Goal: Book appointment/travel/reservation

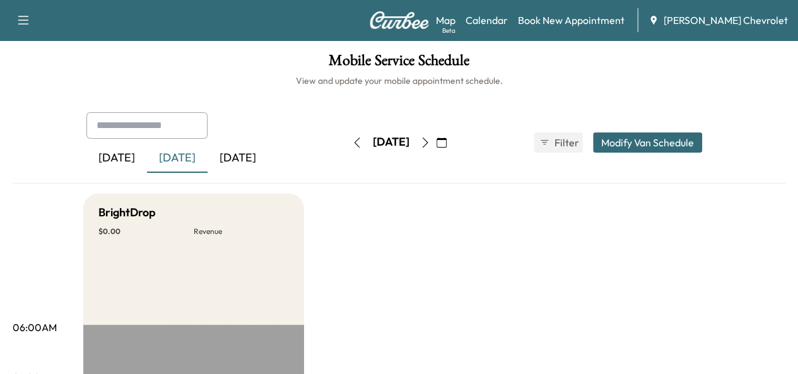
click at [436, 148] on button "button" at bounding box center [424, 142] width 21 height 20
click at [452, 148] on button "button" at bounding box center [441, 142] width 21 height 20
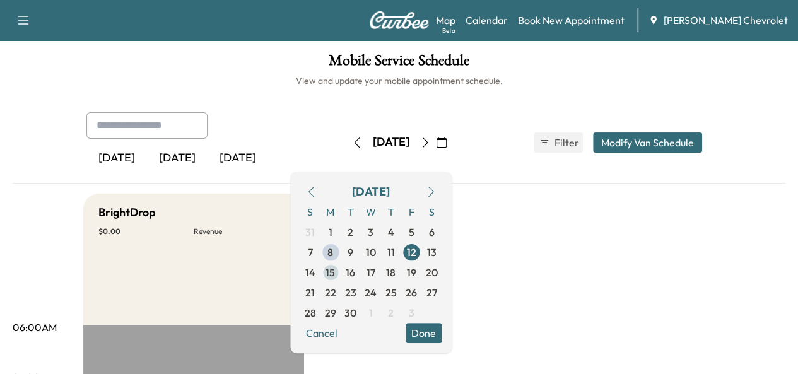
click at [335, 271] on span "15" at bounding box center [329, 272] width 9 height 15
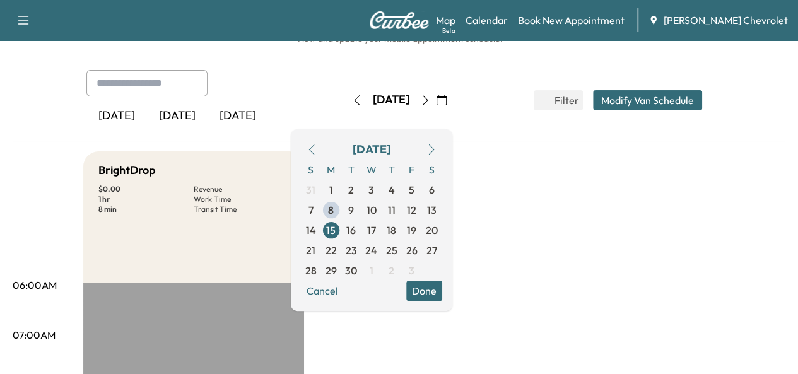
scroll to position [44, 0]
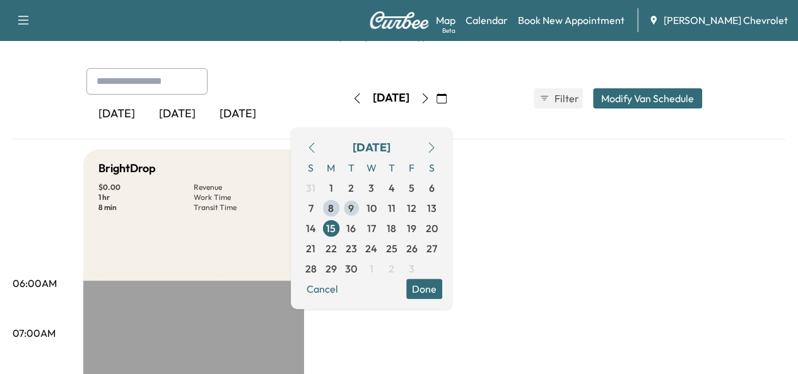
click at [361, 202] on span "9" at bounding box center [351, 208] width 20 height 20
click at [377, 207] on span "10" at bounding box center [371, 208] width 10 height 15
click at [395, 210] on span "11" at bounding box center [392, 208] width 8 height 15
click at [416, 209] on span "12" at bounding box center [411, 208] width 9 height 15
click at [341, 231] on span "15" at bounding box center [331, 228] width 20 height 20
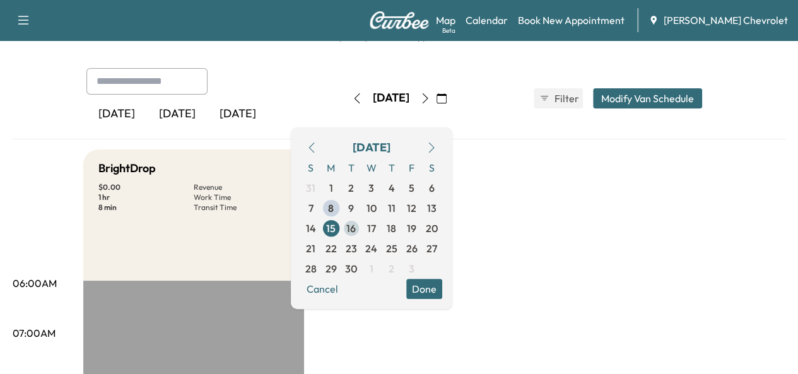
click at [356, 231] on span "16" at bounding box center [350, 228] width 9 height 15
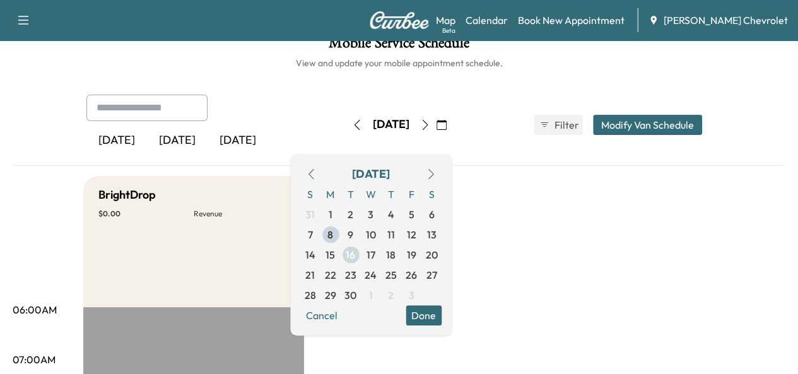
scroll to position [44, 0]
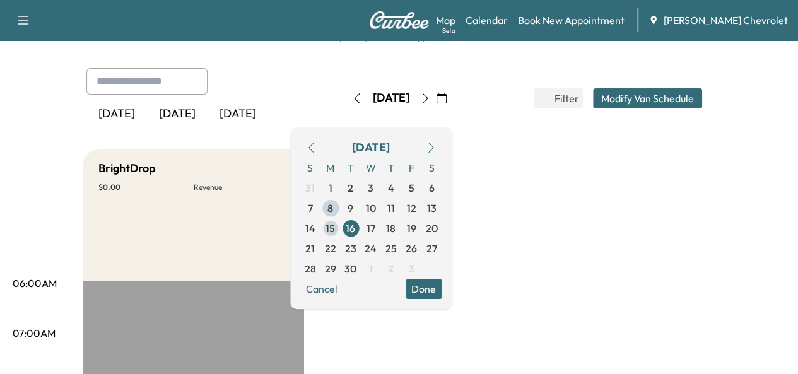
click at [335, 224] on span "15" at bounding box center [329, 228] width 9 height 15
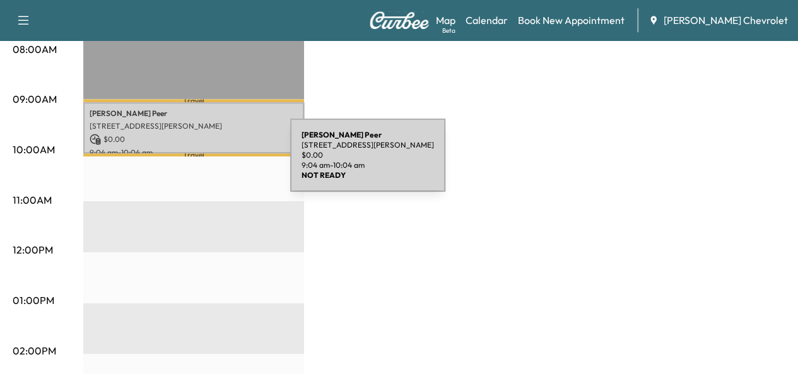
scroll to position [374, 0]
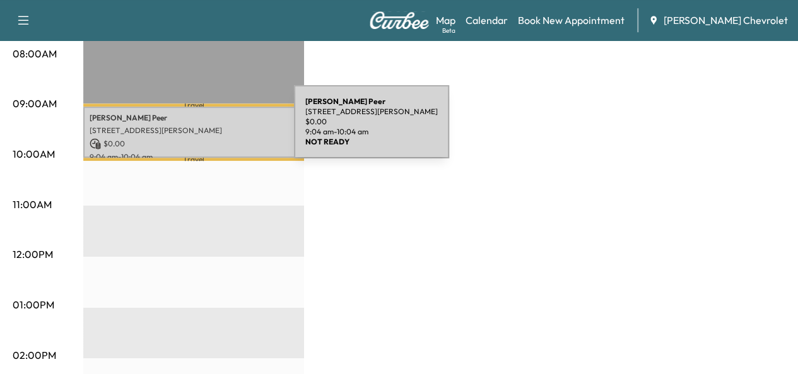
click at [199, 129] on p "[STREET_ADDRESS][PERSON_NAME]" at bounding box center [194, 131] width 208 height 10
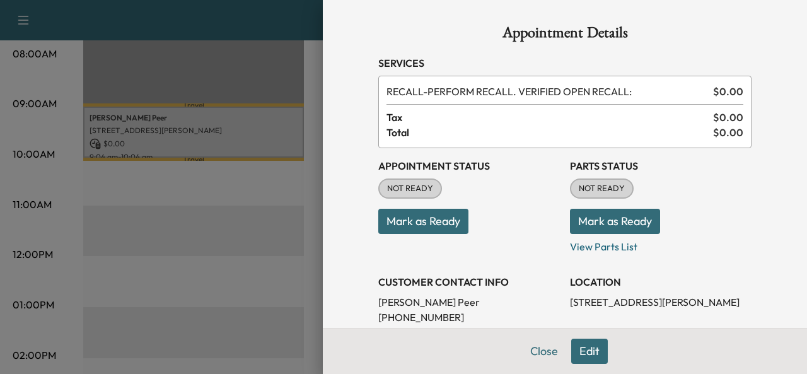
click at [189, 219] on div at bounding box center [403, 187] width 807 height 374
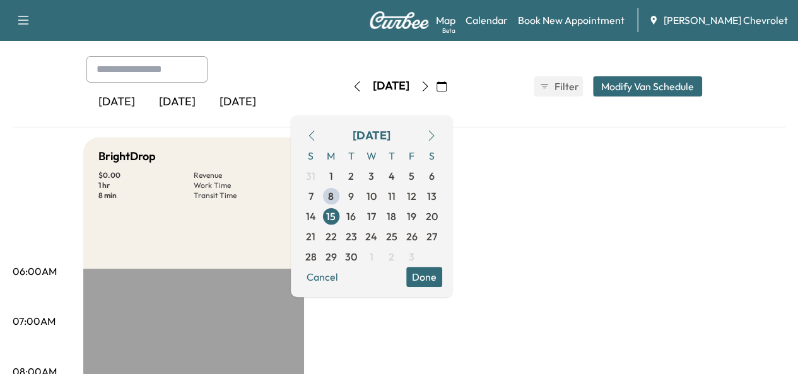
scroll to position [59, 0]
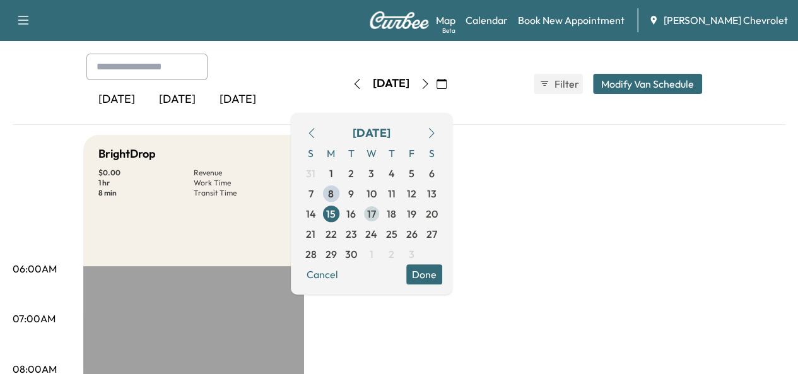
click at [382, 211] on span "17" at bounding box center [371, 214] width 20 height 20
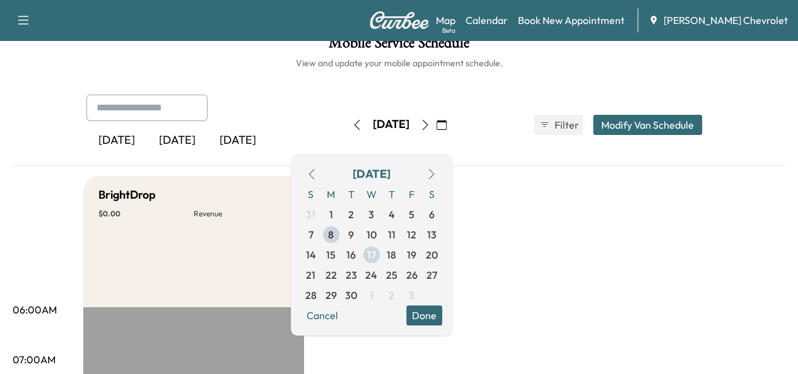
scroll to position [59, 0]
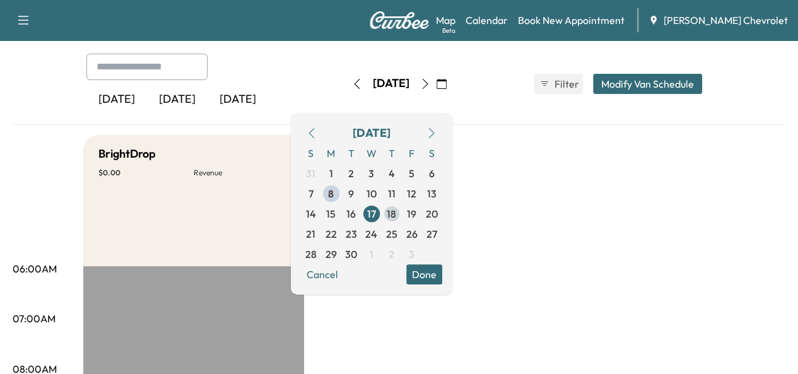
click at [396, 216] on span "18" at bounding box center [391, 213] width 9 height 15
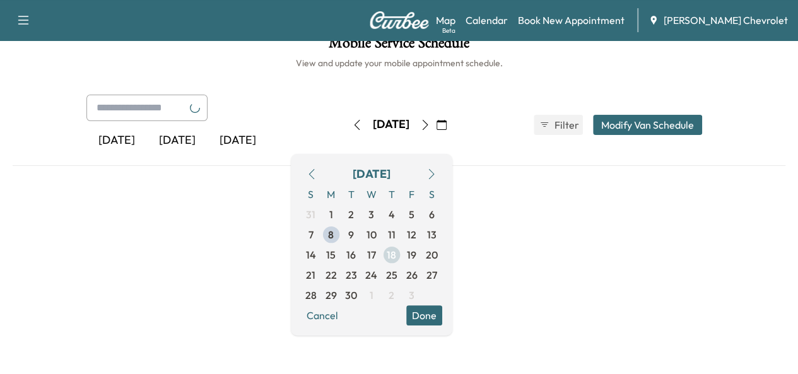
scroll to position [59, 0]
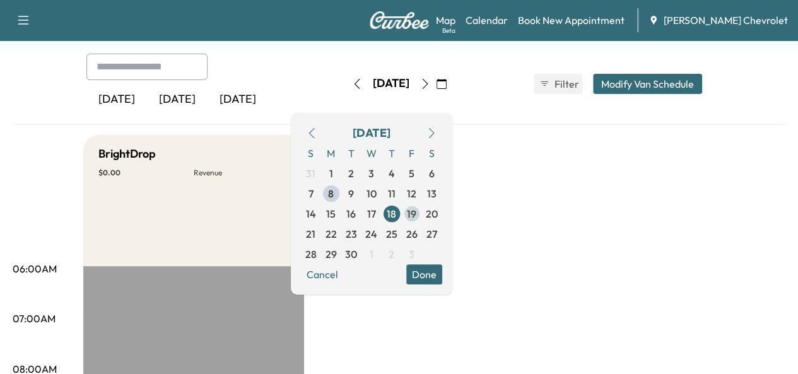
click at [422, 212] on span "19" at bounding box center [412, 214] width 20 height 20
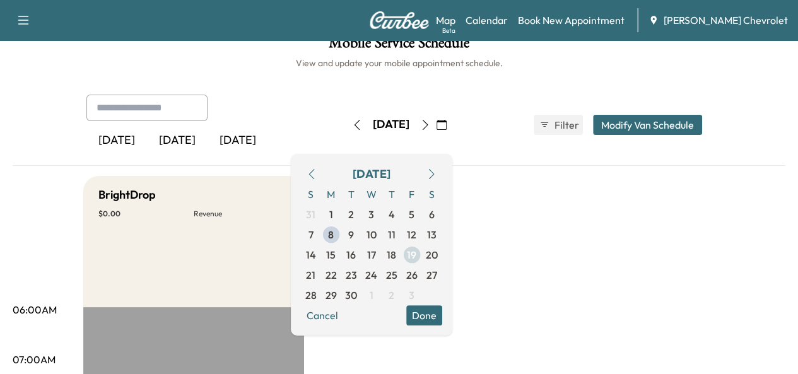
scroll to position [59, 0]
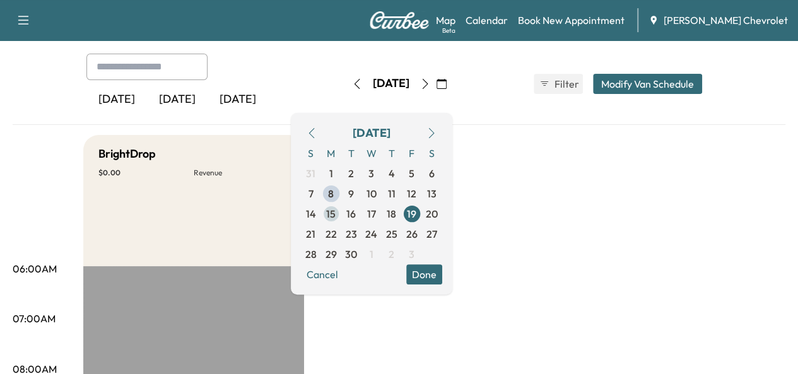
click at [341, 207] on span "15" at bounding box center [331, 214] width 20 height 20
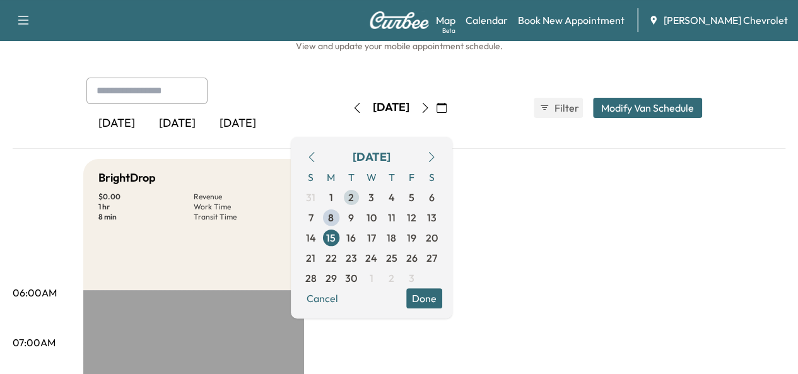
scroll to position [33, 0]
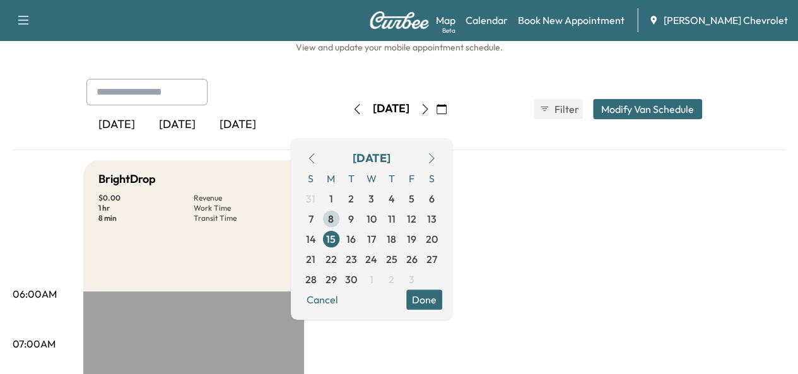
click at [341, 222] on span "8" at bounding box center [331, 219] width 20 height 20
click at [336, 232] on span "15" at bounding box center [330, 238] width 9 height 15
click at [334, 217] on span "8" at bounding box center [331, 218] width 6 height 15
click at [341, 235] on span "15" at bounding box center [331, 239] width 20 height 20
